Goal: Find contact information: Find contact information

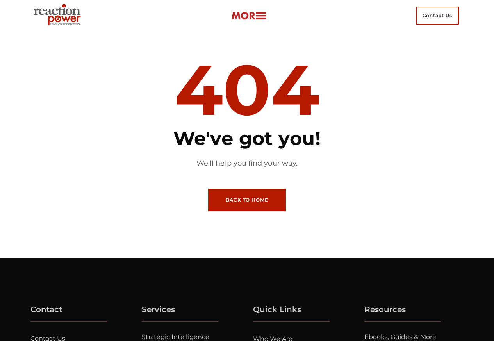
click at [435, 15] on span "Contact Us" at bounding box center [437, 16] width 43 height 18
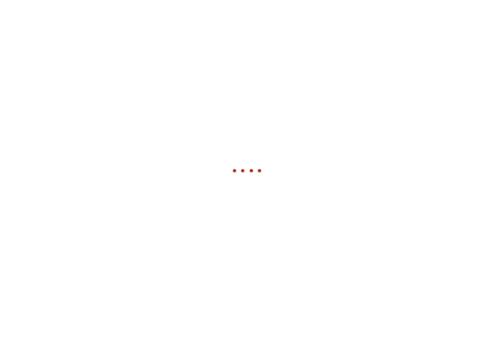
scroll to position [266, 0]
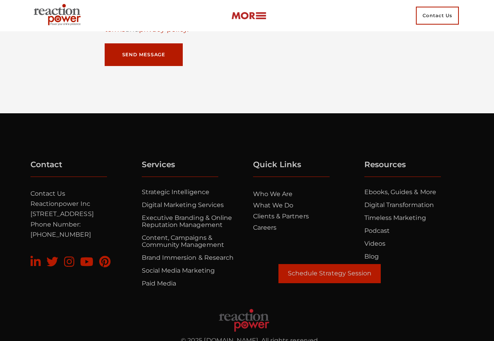
scroll to position [5218, 0]
